Goal: Information Seeking & Learning: Learn about a topic

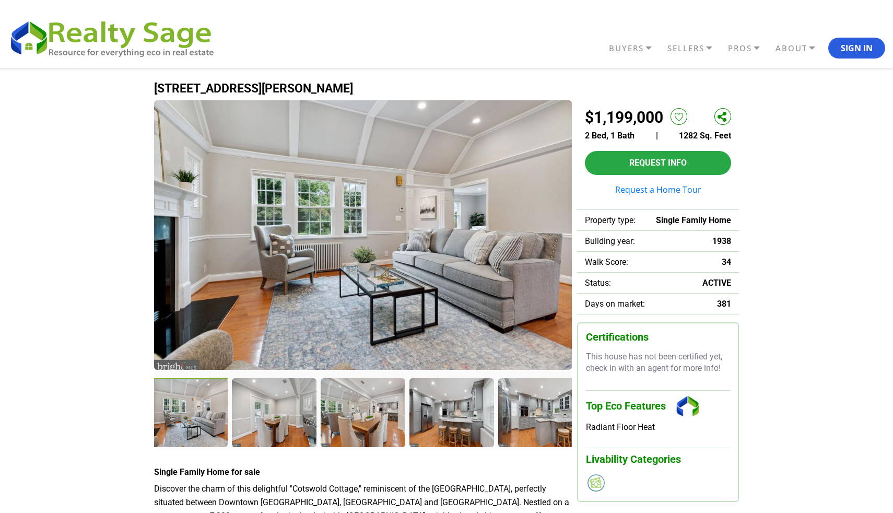
scroll to position [2, 0]
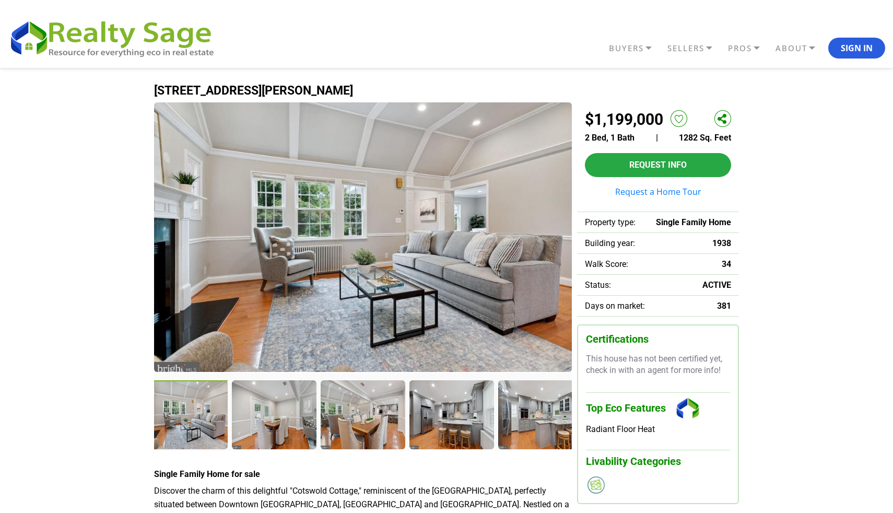
click at [297, 318] on img at bounding box center [363, 237] width 418 height 270
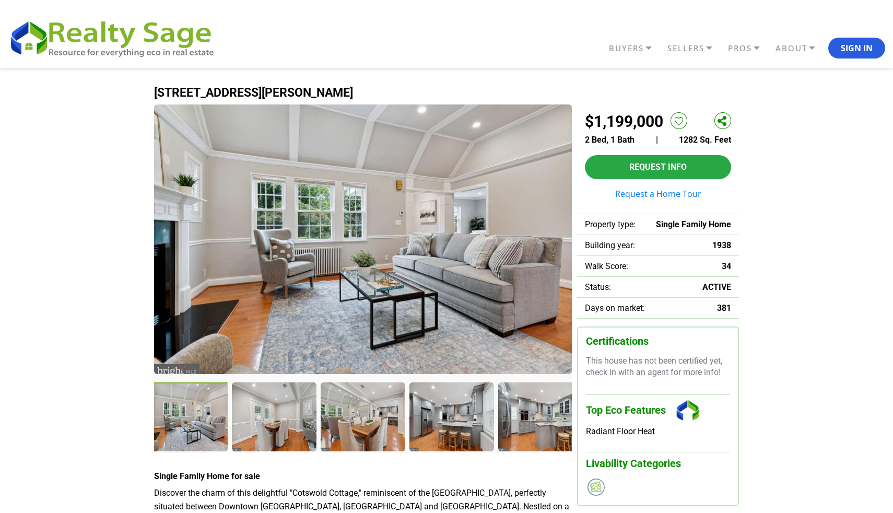
scroll to position [0, 0]
click at [176, 401] on div at bounding box center [186, 417] width 87 height 71
click at [285, 400] on div at bounding box center [275, 417] width 87 height 71
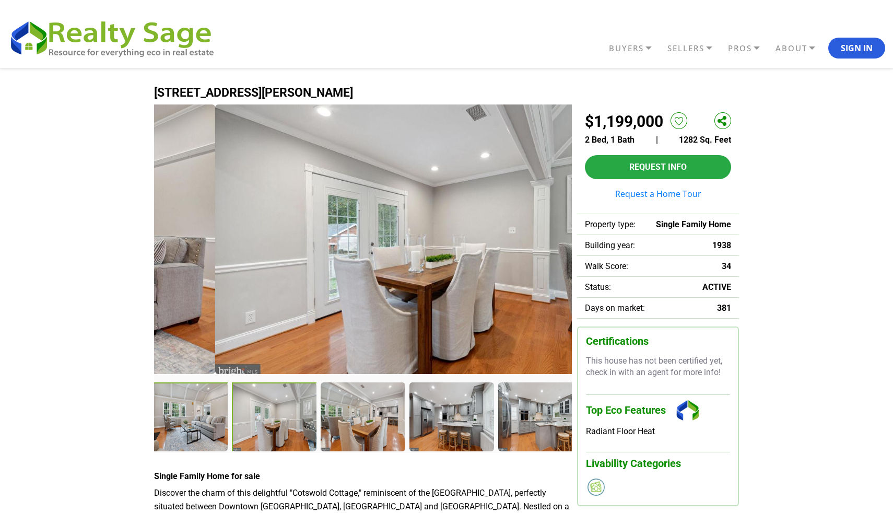
click at [203, 398] on div at bounding box center [186, 417] width 87 height 71
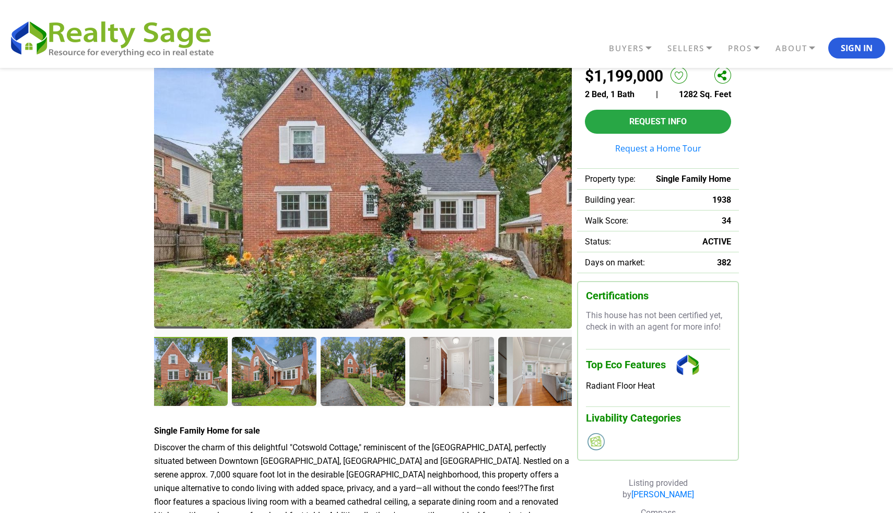
scroll to position [16, 0]
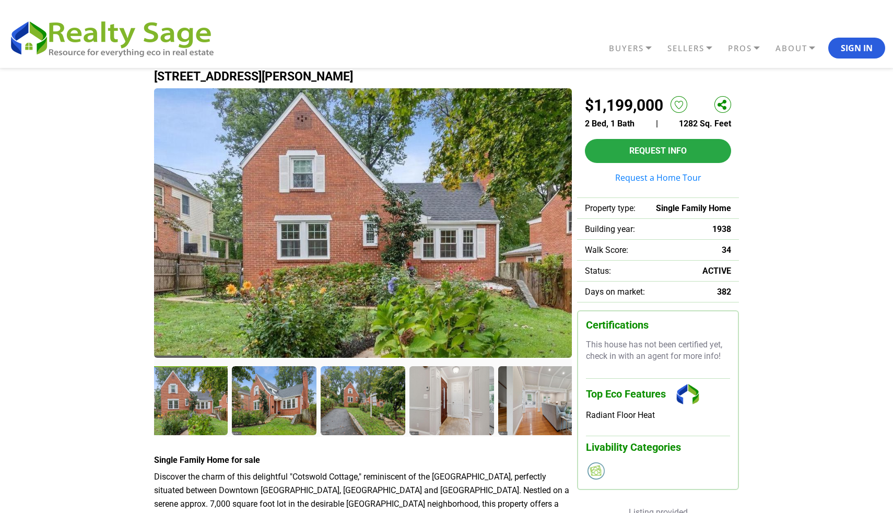
click at [183, 408] on div at bounding box center [186, 401] width 87 height 71
click at [279, 302] on img at bounding box center [363, 223] width 418 height 270
click at [261, 381] on div at bounding box center [275, 401] width 87 height 71
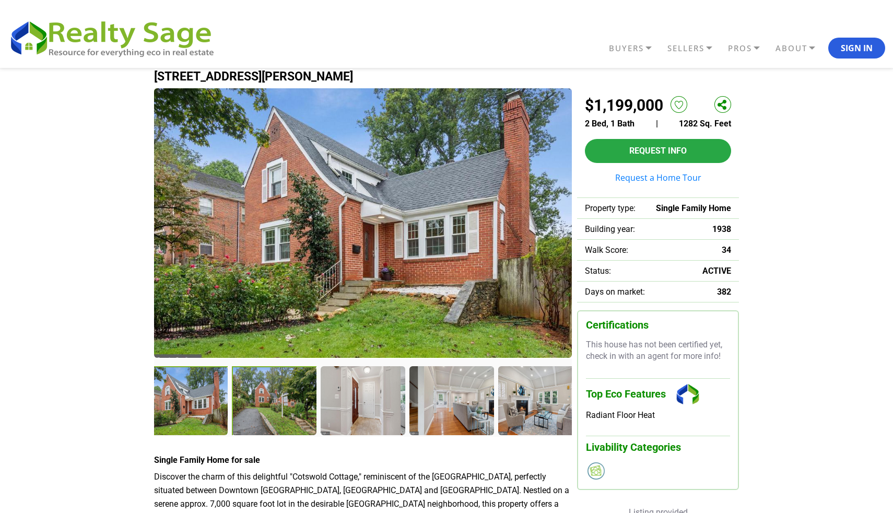
click at [263, 412] on div at bounding box center [275, 401] width 87 height 71
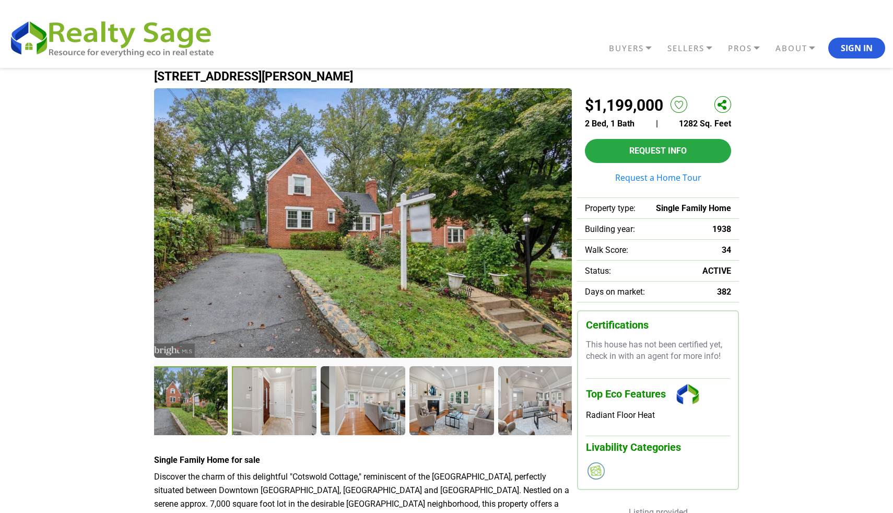
click at [276, 405] on div at bounding box center [275, 401] width 87 height 71
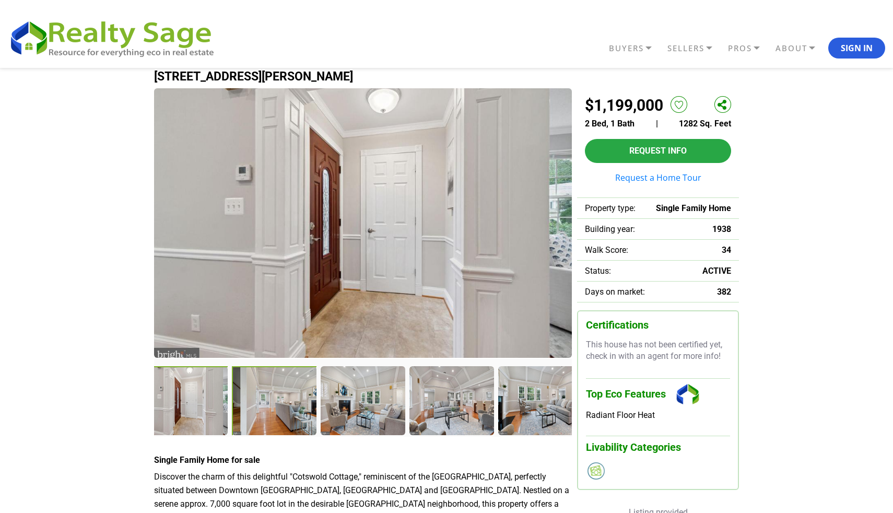
click at [269, 397] on div at bounding box center [275, 401] width 87 height 71
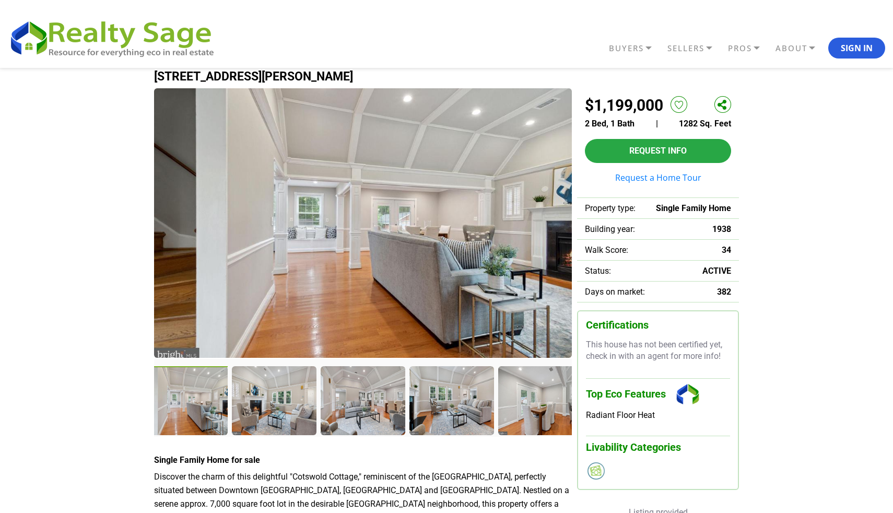
click at [327, 325] on img at bounding box center [363, 223] width 418 height 270
click at [204, 388] on div at bounding box center [186, 401] width 87 height 71
click at [254, 305] on img at bounding box center [363, 223] width 418 height 270
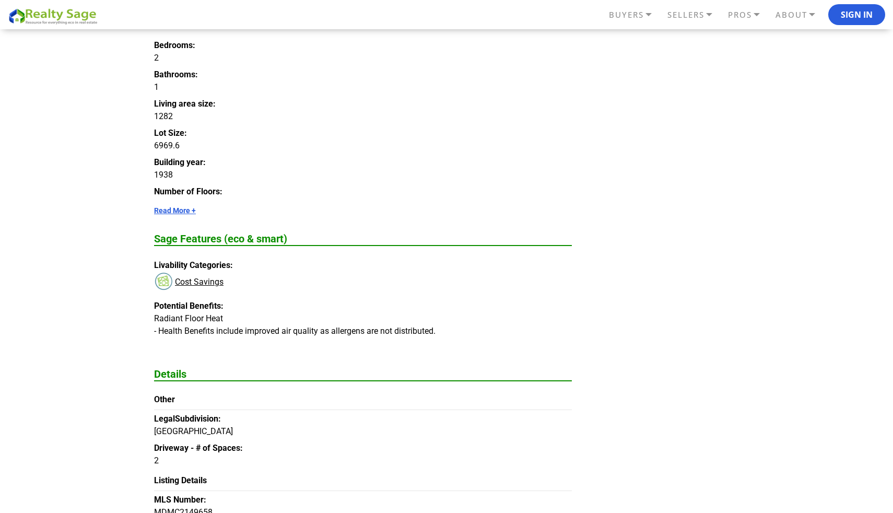
scroll to position [677, 0]
click at [183, 206] on link "Read More +" at bounding box center [363, 210] width 418 height 8
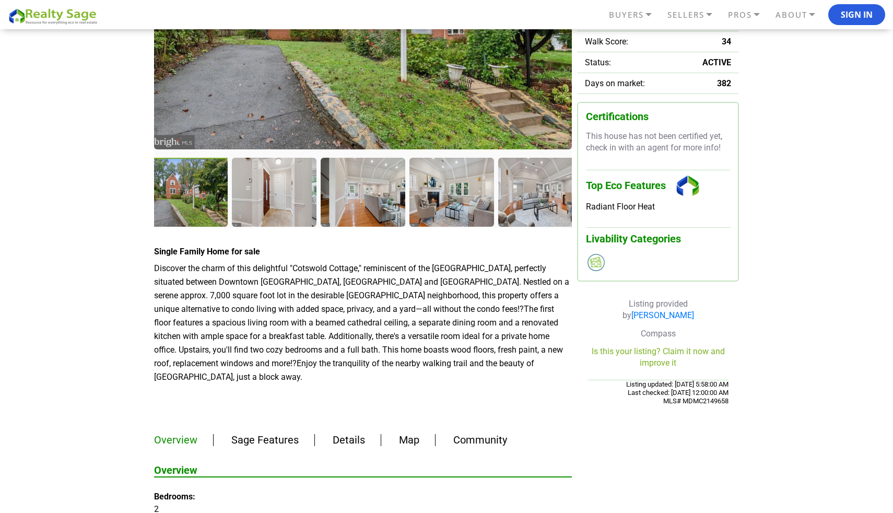
scroll to position [367, 0]
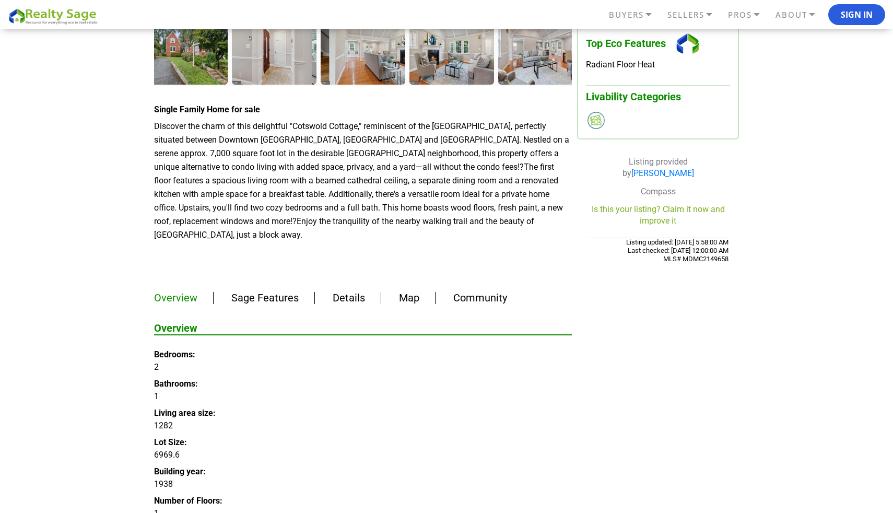
click at [279, 292] on link "Sage Features" at bounding box center [264, 298] width 67 height 13
